Goal: Task Accomplishment & Management: Manage account settings

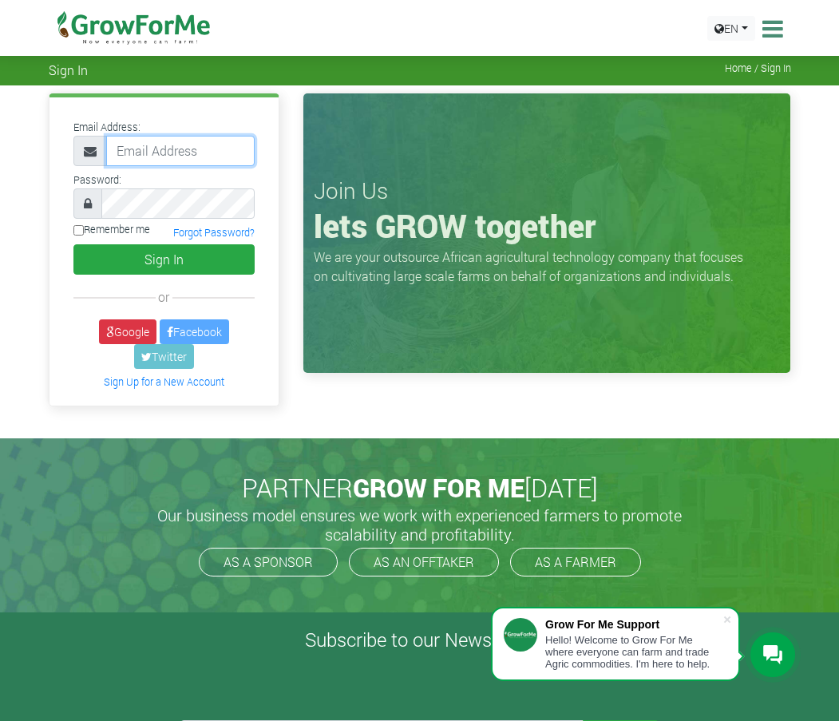
type input "apusiyener@gmail.com"
click at [79, 228] on input "Remember me" at bounding box center [78, 230] width 10 height 10
checkbox input "true"
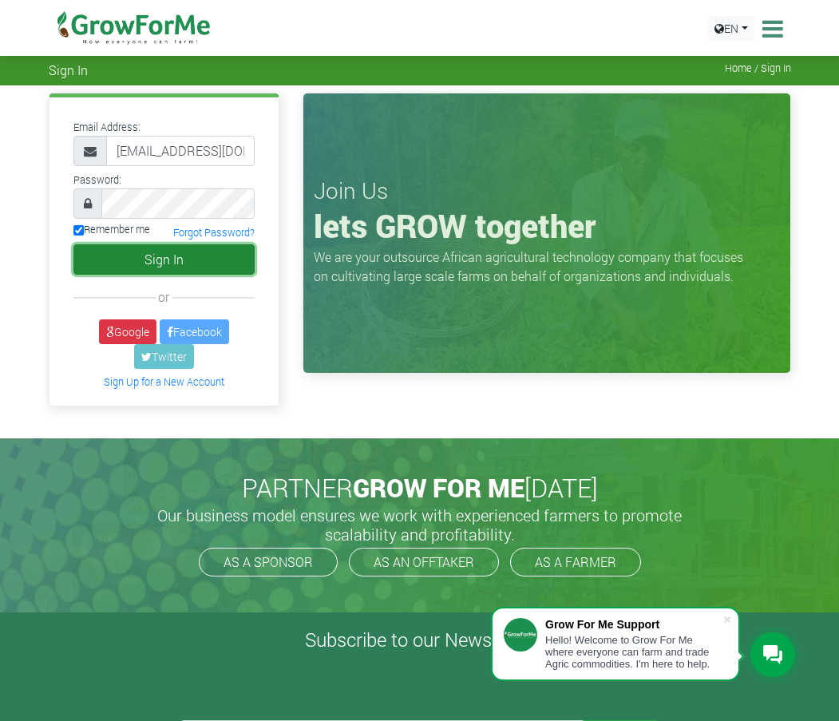
click at [91, 252] on button "Sign In" at bounding box center [164, 259] width 182 height 30
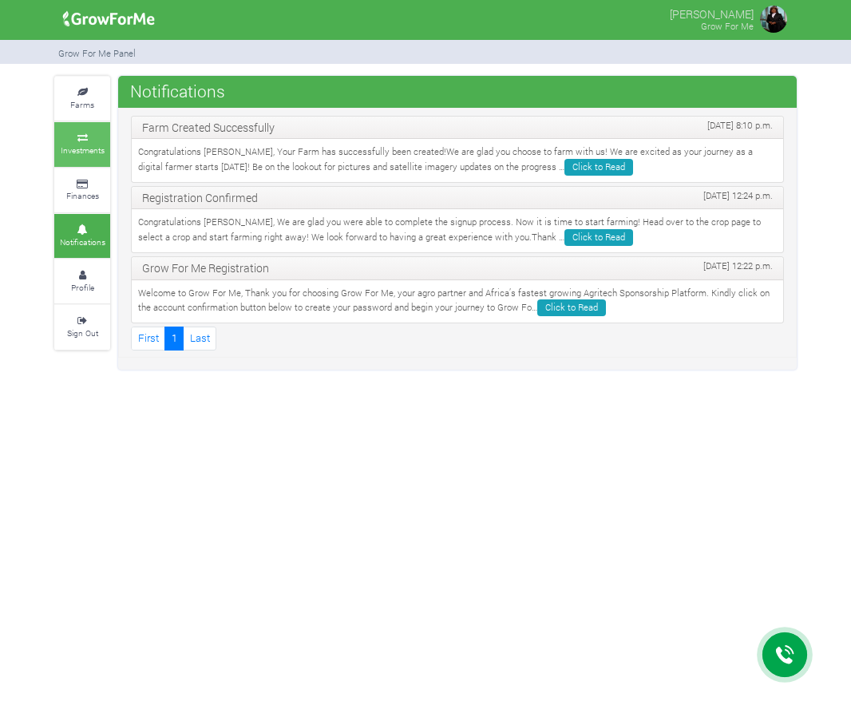
click at [88, 141] on icon at bounding box center [82, 138] width 48 height 8
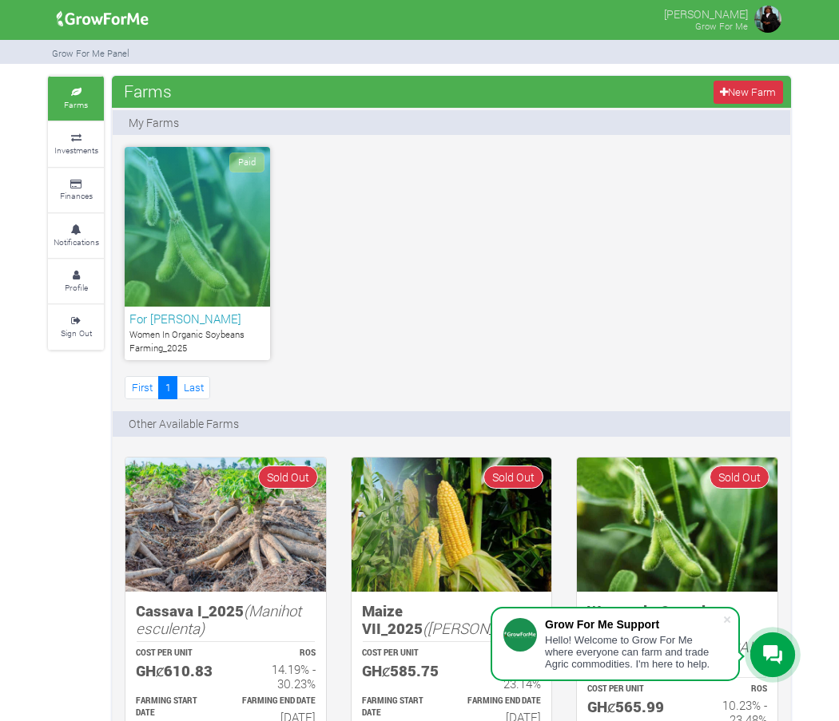
click at [189, 327] on div "For Lyanne Women In Organic Soybeans Farming_2025" at bounding box center [197, 334] width 145 height 54
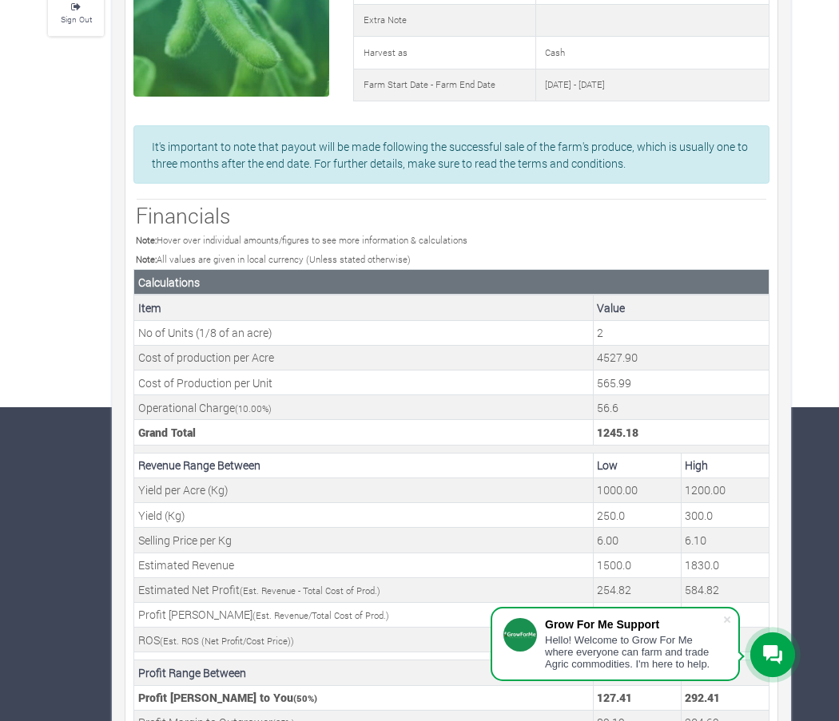
scroll to position [319, 0]
